Goal: Task Accomplishment & Management: Complete application form

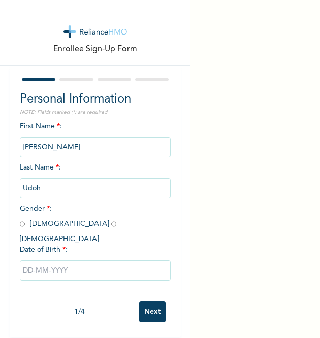
click at [20, 225] on input "radio" at bounding box center [22, 224] width 5 height 10
radio input "true"
click at [32, 260] on input "text" at bounding box center [95, 270] width 151 height 20
select select "8"
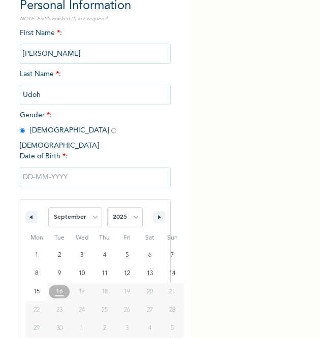
scroll to position [100, 0]
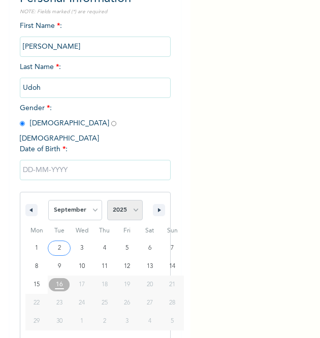
click at [127, 203] on select "2025 2024 2023 2022 2021 2020 2019 2018 2017 2016 2015 2014 2013 2012 2011 2010…" at bounding box center [125, 210] width 36 height 20
select select "1988"
click at [107, 200] on select "2025 2024 2023 2022 2021 2020 2019 2018 2017 2016 2015 2014 2013 2012 2011 2010…" at bounding box center [125, 210] width 36 height 20
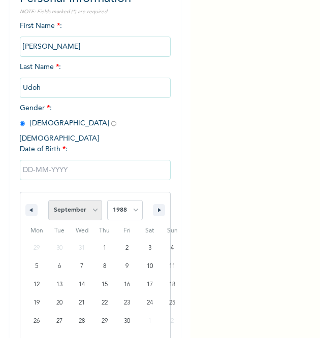
click at [89, 200] on select "January February March April May June July August September October November De…" at bounding box center [75, 210] width 54 height 20
select select "6"
click at [48, 200] on select "January February March April May June July August September October November De…" at bounding box center [75, 210] width 54 height 20
type input "[DATE]"
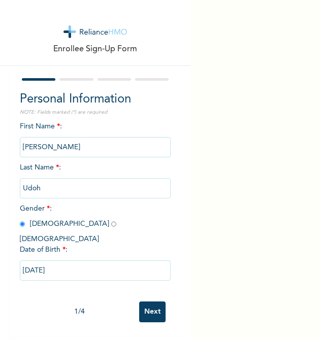
scroll to position [0, 0]
click at [146, 301] on input "Next" at bounding box center [152, 311] width 26 height 21
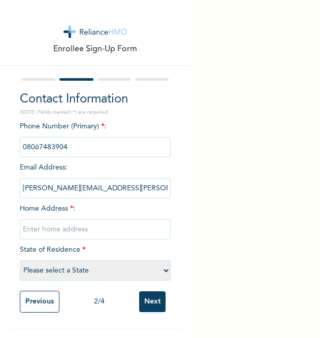
click at [123, 231] on input "text" at bounding box center [95, 229] width 151 height 20
type input "Lagos Homes Shoprite Sangotedo, [GEOGRAPHIC_DATA]"
click at [157, 271] on select "Please select a State [PERSON_NAME] (FCT) [PERSON_NAME] Ibom [GEOGRAPHIC_DATA] …" at bounding box center [95, 270] width 151 height 20
select select "25"
click at [20, 261] on select "Please select a State [PERSON_NAME] (FCT) [PERSON_NAME] Ibom [GEOGRAPHIC_DATA] …" at bounding box center [95, 270] width 151 height 20
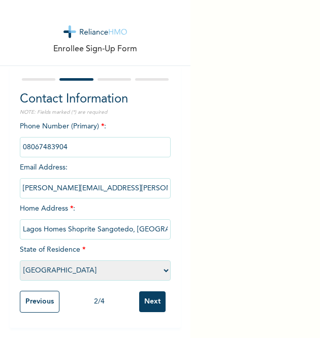
click at [142, 303] on input "Next" at bounding box center [152, 301] width 26 height 21
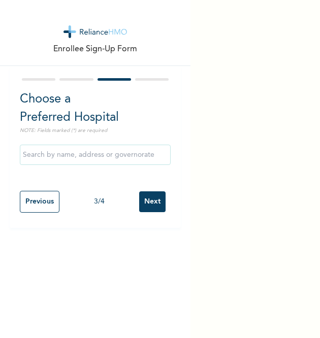
click at [113, 157] on input "text" at bounding box center [95, 155] width 151 height 20
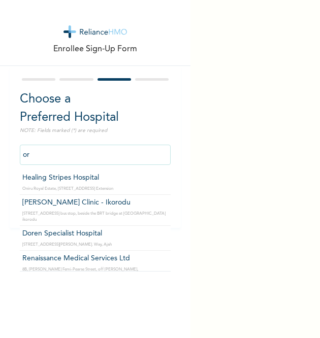
type input "o"
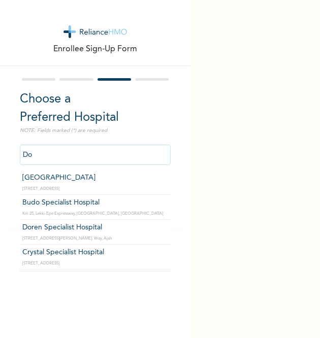
type input "D"
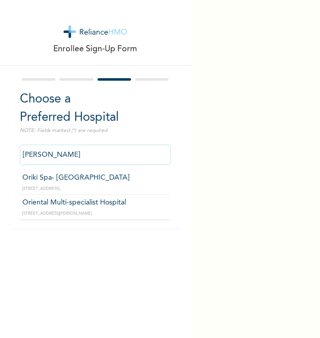
type input "Oriental Multi-specialist Hospital"
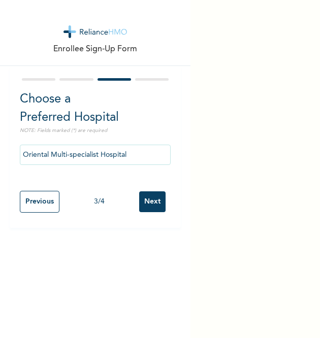
click at [143, 201] on input "Next" at bounding box center [152, 201] width 26 height 21
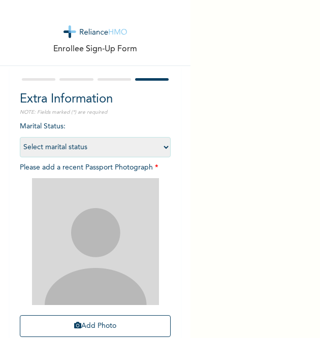
click at [160, 147] on select "Select marital status [DEMOGRAPHIC_DATA] Married [DEMOGRAPHIC_DATA] Widow/[DEMO…" at bounding box center [95, 147] width 151 height 20
select select "2"
click at [20, 137] on select "Select marital status [DEMOGRAPHIC_DATA] Married [DEMOGRAPHIC_DATA] Widow/[DEMO…" at bounding box center [95, 147] width 151 height 20
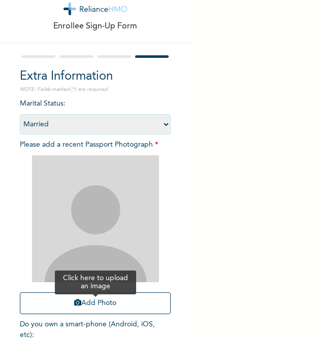
click at [89, 305] on button "Add Photo" at bounding box center [95, 303] width 151 height 22
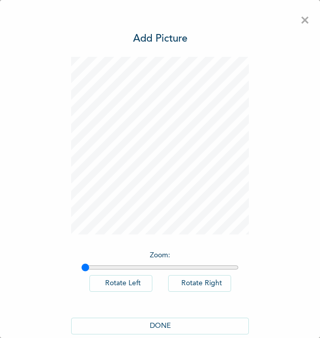
click at [181, 327] on button "DONE" at bounding box center [160, 326] width 178 height 17
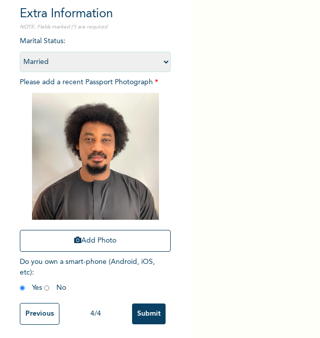
scroll to position [96, 0]
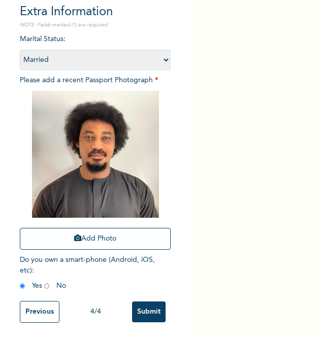
click at [138, 301] on input "Submit" at bounding box center [148, 311] width 33 height 21
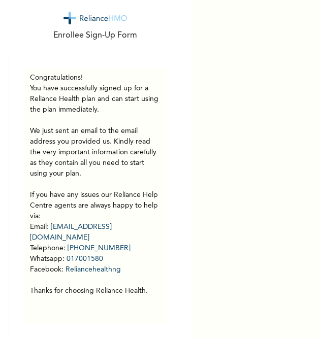
scroll to position [21, 0]
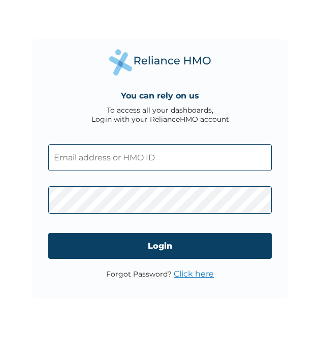
click at [169, 153] on input "text" at bounding box center [160, 157] width 224 height 27
paste input "HMO ID: ISW/10623/A Password: NiMKIwGuNP"
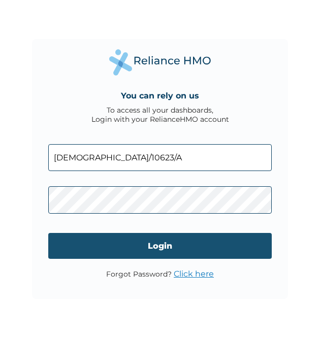
type input "[DEMOGRAPHIC_DATA]/10623/A"
click at [171, 242] on input "Login" at bounding box center [160, 246] width 224 height 26
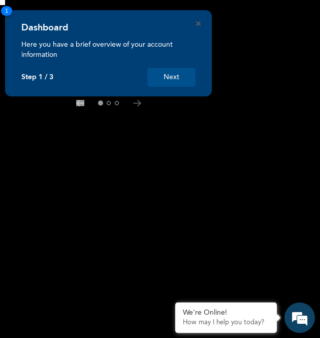
click at [165, 81] on button "Next" at bounding box center [171, 77] width 48 height 19
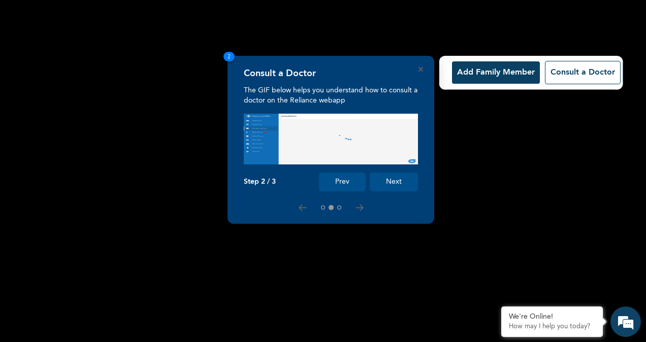
click at [319, 178] on button "Next" at bounding box center [394, 182] width 48 height 19
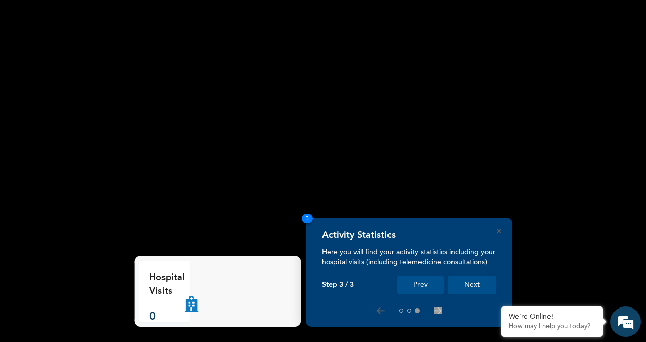
click at [319, 283] on button "Next" at bounding box center [472, 285] width 48 height 19
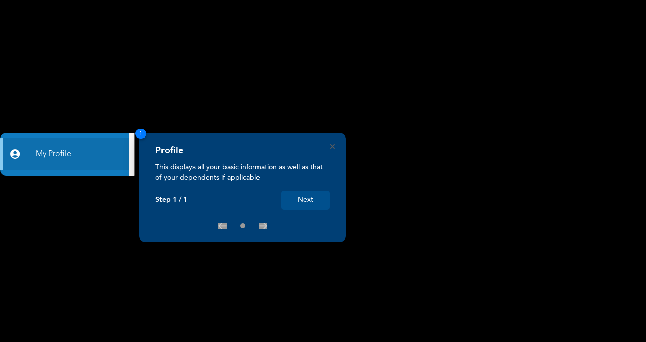
click at [304, 204] on button "Next" at bounding box center [305, 200] width 48 height 19
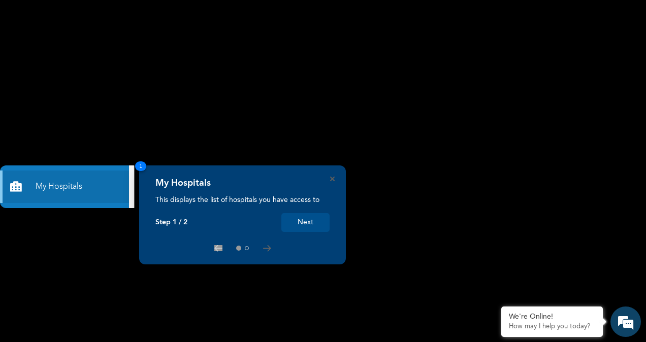
click at [309, 227] on button "Next" at bounding box center [305, 222] width 48 height 19
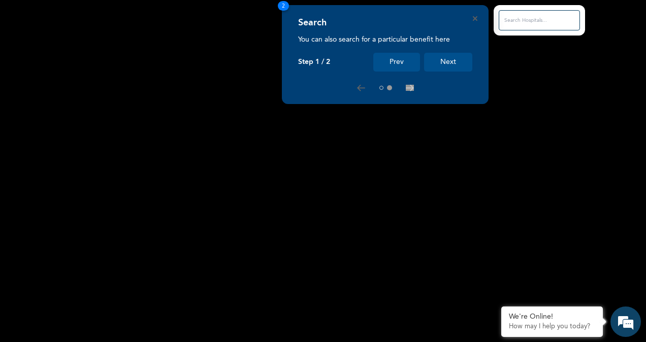
click at [446, 58] on button "Next" at bounding box center [448, 62] width 48 height 19
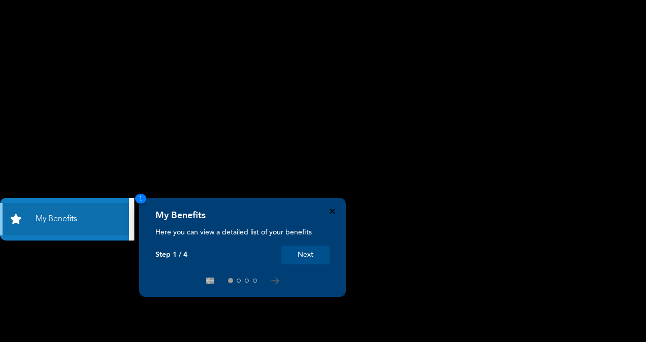
click at [331, 212] on icon "Close" at bounding box center [332, 211] width 5 height 5
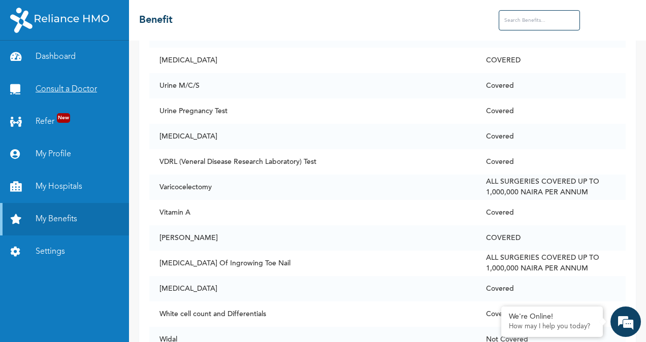
scroll to position [7669, 0]
click at [80, 51] on link "Dashboard" at bounding box center [64, 57] width 129 height 32
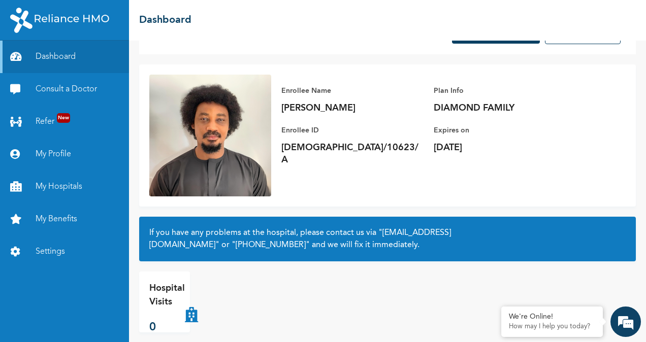
scroll to position [51, 0]
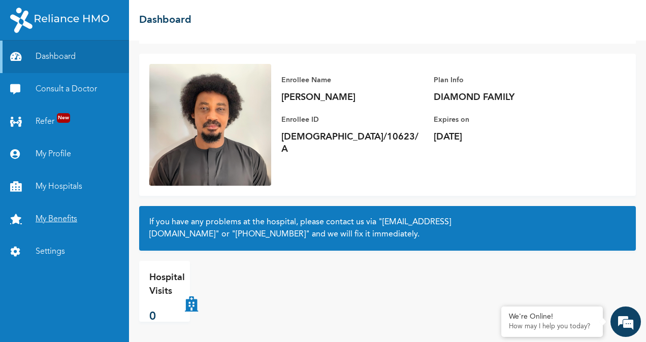
click at [85, 218] on link "My Benefits" at bounding box center [64, 219] width 129 height 32
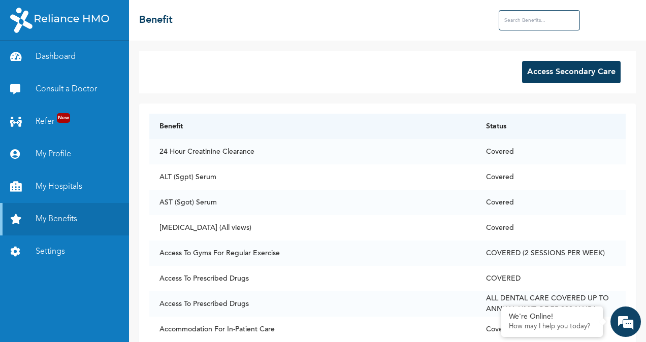
click at [562, 66] on button "Access Secondary Care" at bounding box center [571, 72] width 98 height 22
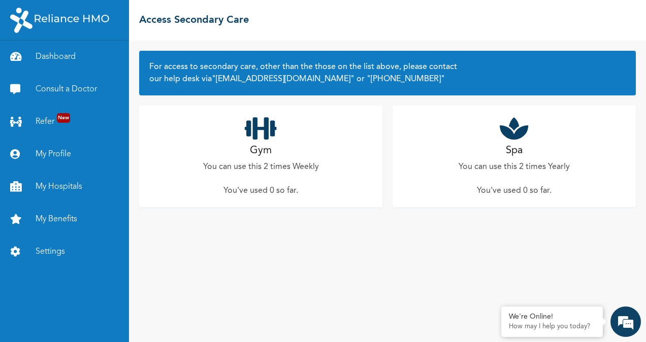
click at [264, 156] on h2 "Gym" at bounding box center [261, 150] width 22 height 15
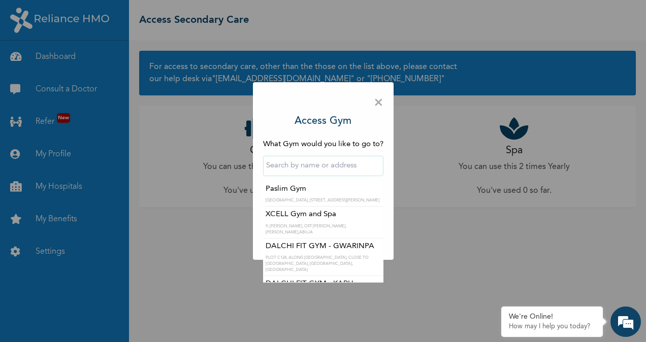
click at [275, 170] on input "text" at bounding box center [323, 166] width 120 height 20
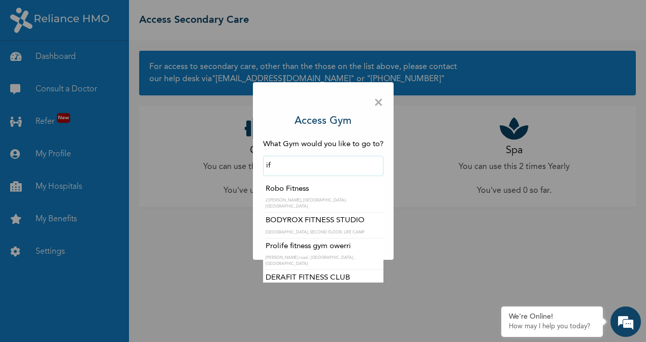
type input "i"
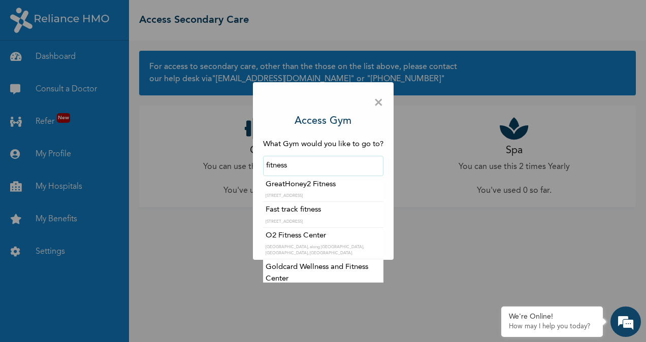
scroll to position [1030, 0]
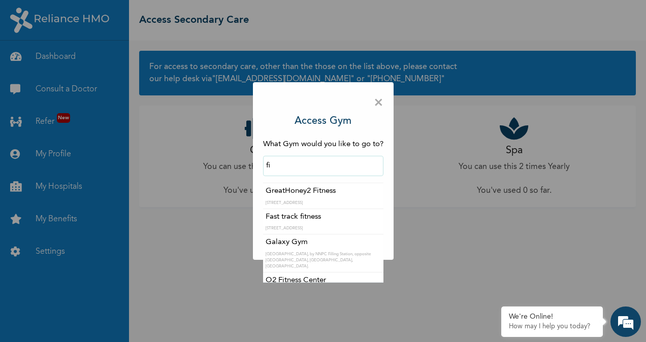
type input "f"
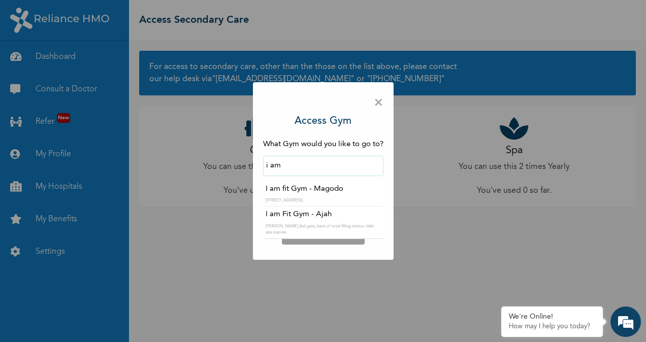
scroll to position [0, 0]
type input "i am"
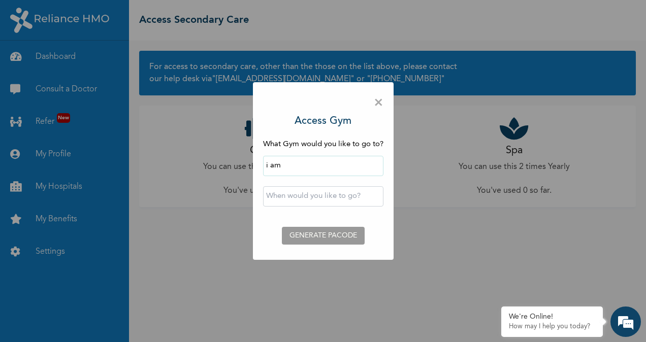
click at [379, 102] on span "×" at bounding box center [379, 102] width 10 height 21
